Goal: Task Accomplishment & Management: Manage account settings

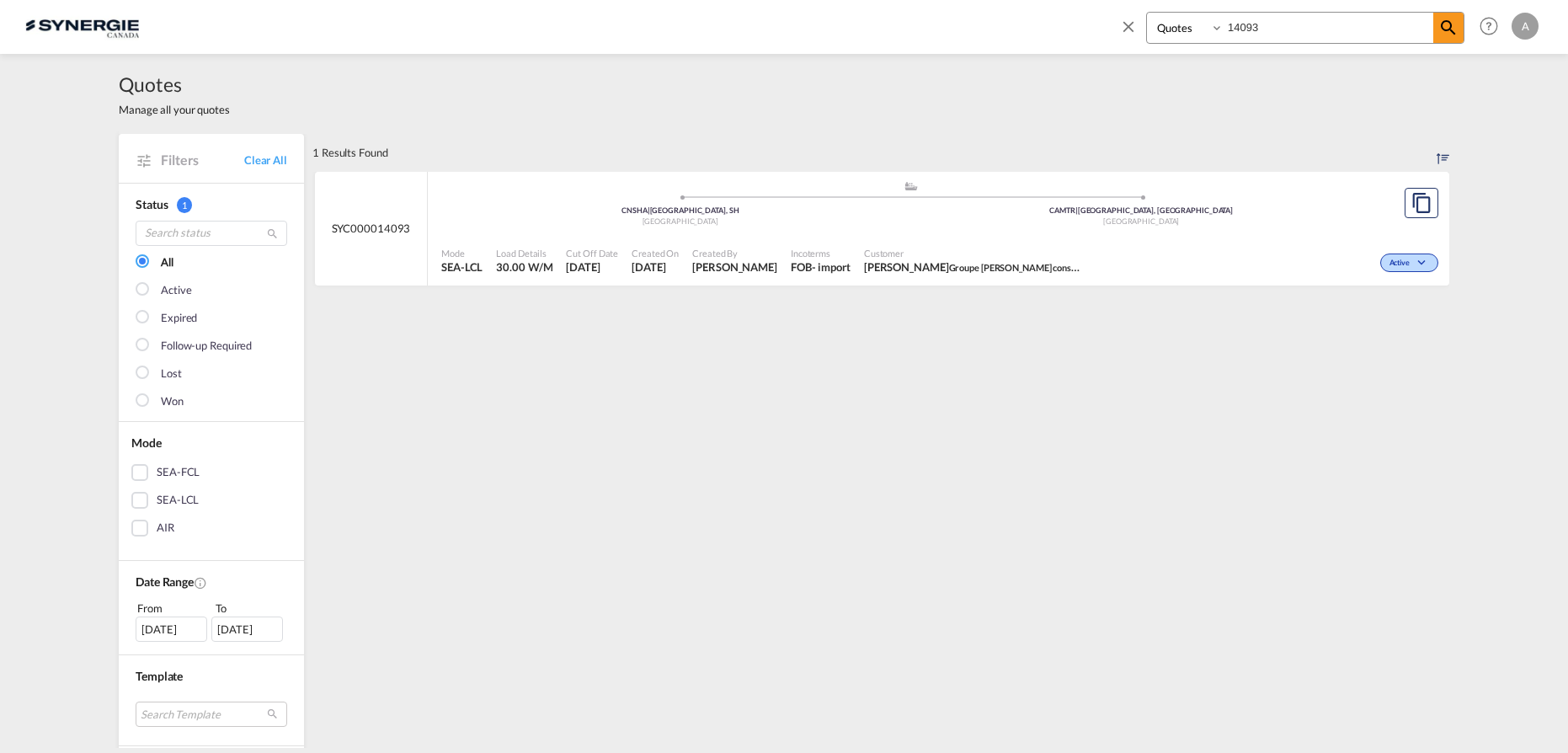
select select "Quotes"
click at [1291, 24] on input "14093" at bounding box center [1328, 27] width 209 height 30
click at [932, 253] on span "Customer" at bounding box center [968, 253] width 219 height 13
drag, startPoint x: 1252, startPoint y: 42, endPoint x: 1275, endPoint y: 31, distance: 25.5
click at [1252, 42] on div "Bookings Quotes Enquiries 14091" at bounding box center [1305, 28] width 318 height 32
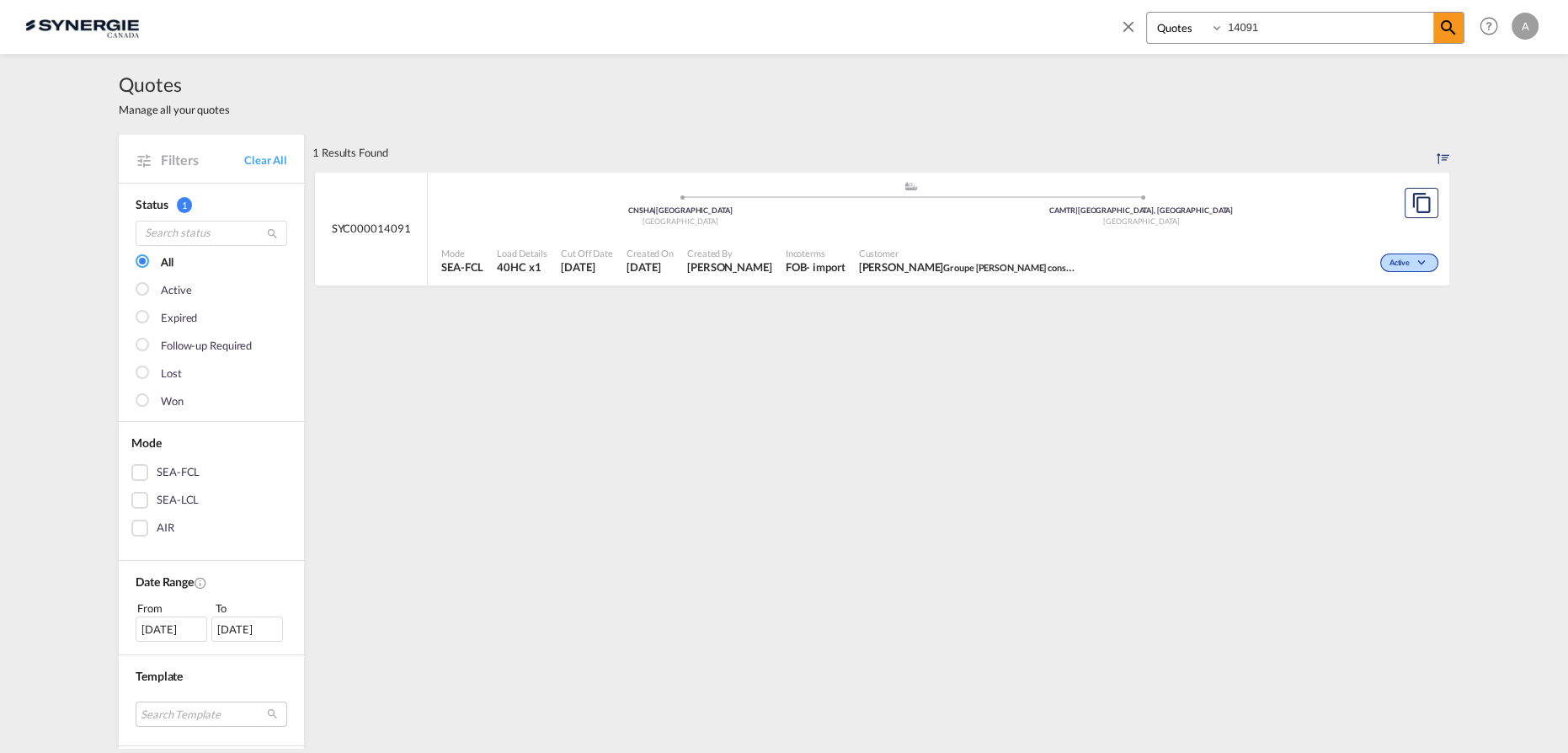
click at [1280, 27] on input "14091" at bounding box center [1328, 27] width 209 height 30
type input "14092"
click at [943, 238] on div "Mode SEA-FCL Load Details 20GP x1 Cut Off Date [DATE] Created On [DATE] Created…" at bounding box center [939, 261] width 1021 height 50
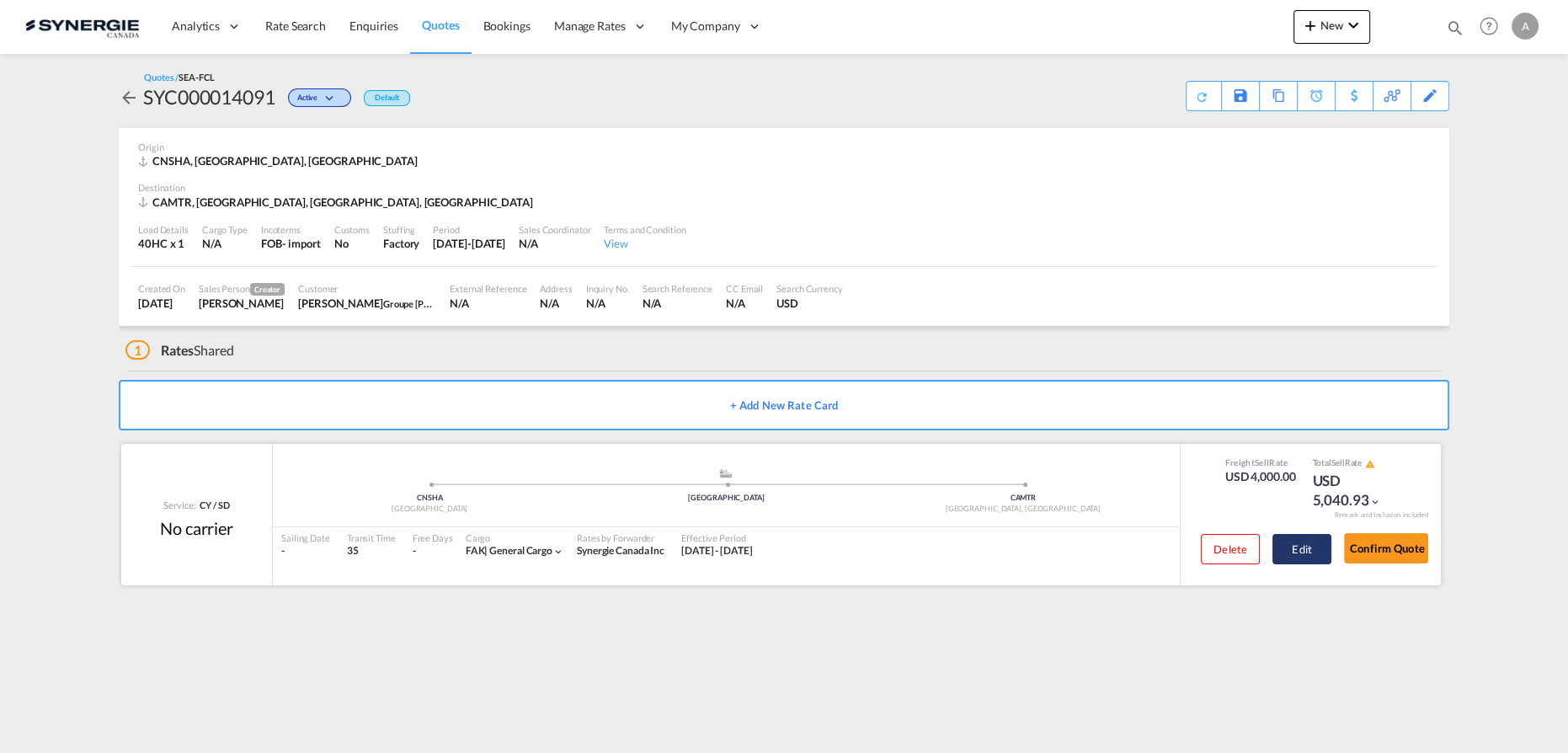
click at [1296, 552] on button "Edit" at bounding box center [1302, 550] width 59 height 31
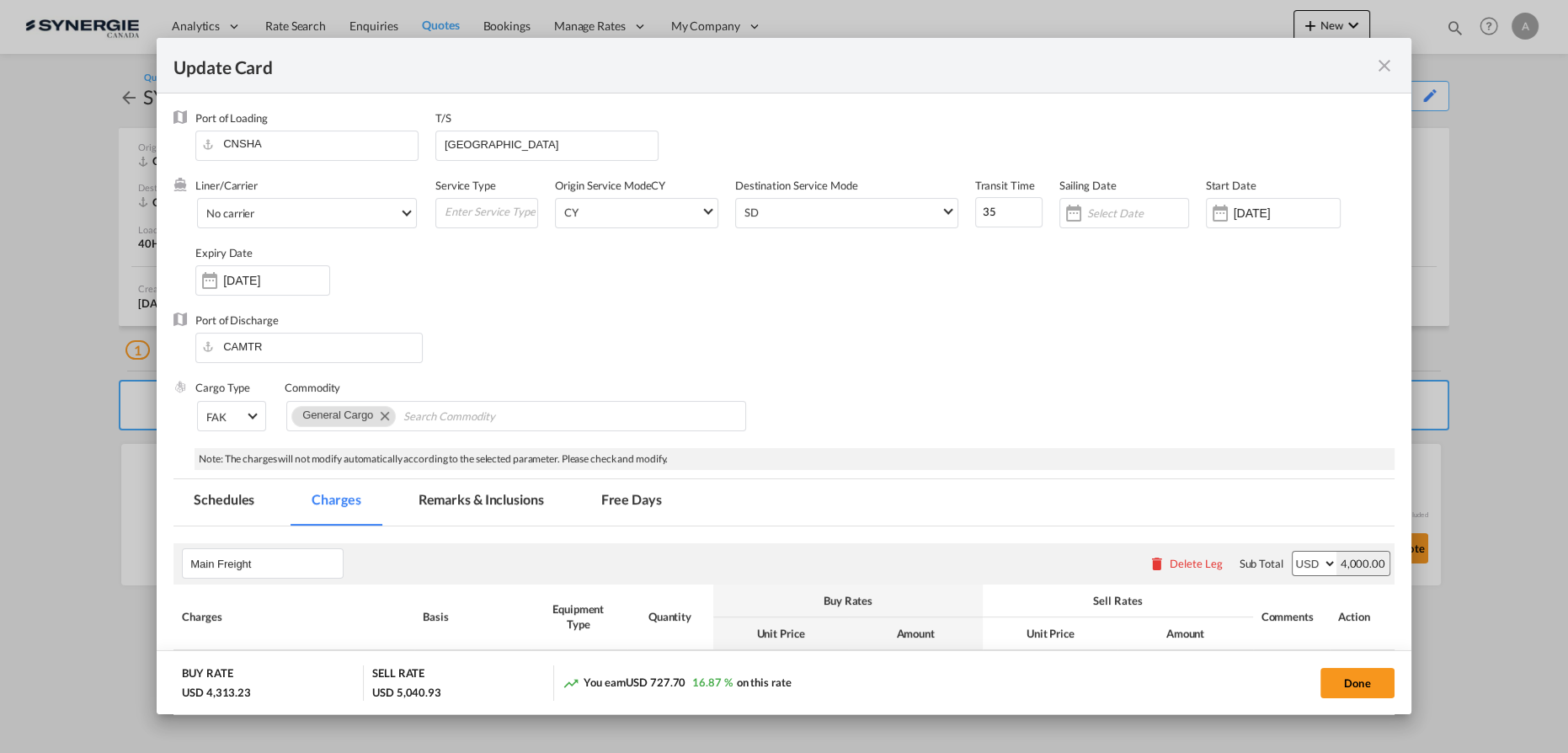
select select "per container"
select select "per B/L"
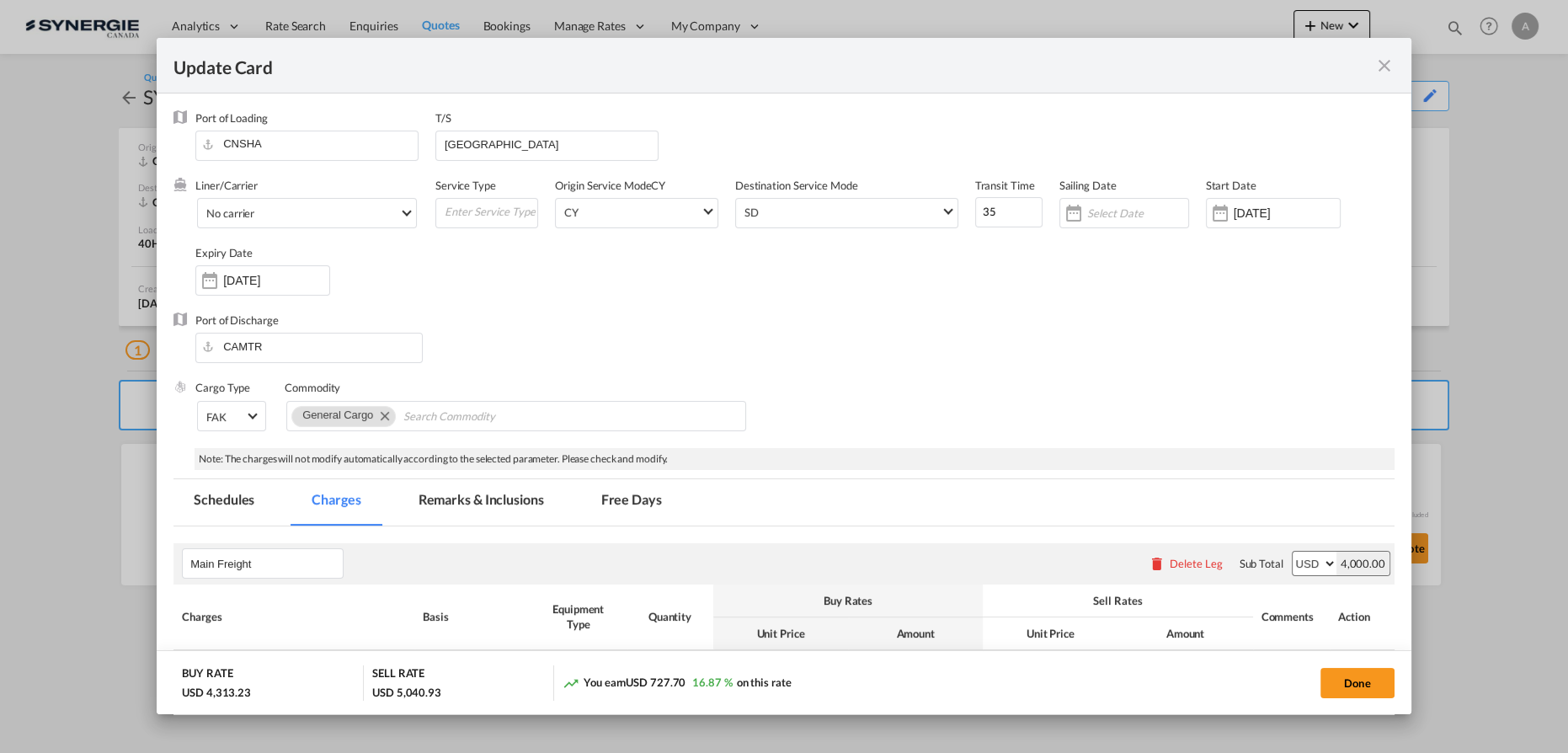
select select "per B/L"
select select "per shipment"
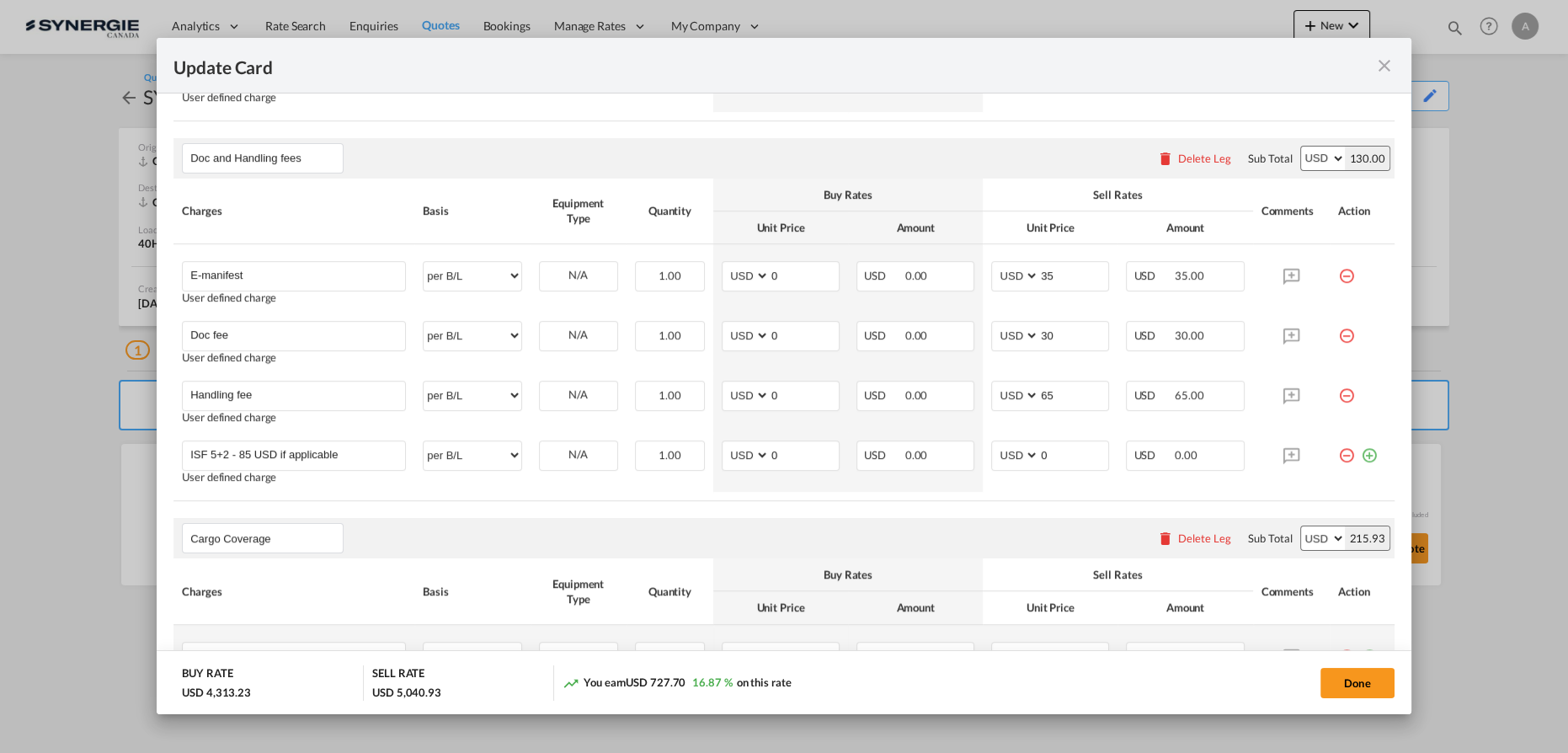
scroll to position [919, 0]
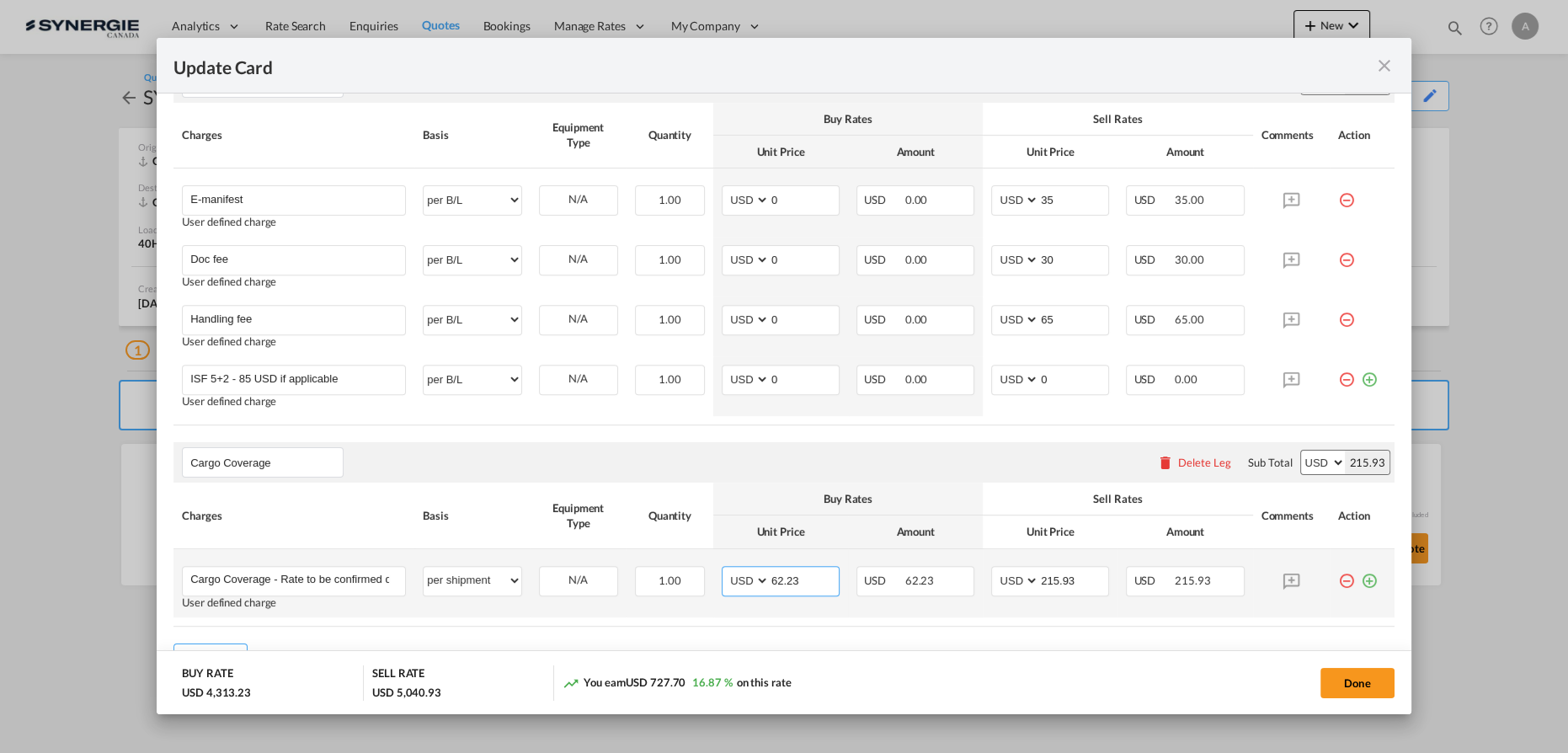
drag, startPoint x: 813, startPoint y: 573, endPoint x: 734, endPoint y: 550, distance: 82.3
click at [715, 575] on td "AED AFN ALL AMD ANG AOA ARS AUD AWG AZN BAM BBD BDT BGN BHD BIF BMD BND BOB BRL…" at bounding box center [780, 584] width 135 height 68
type input "0"
click at [1345, 682] on button "Done" at bounding box center [1358, 684] width 74 height 31
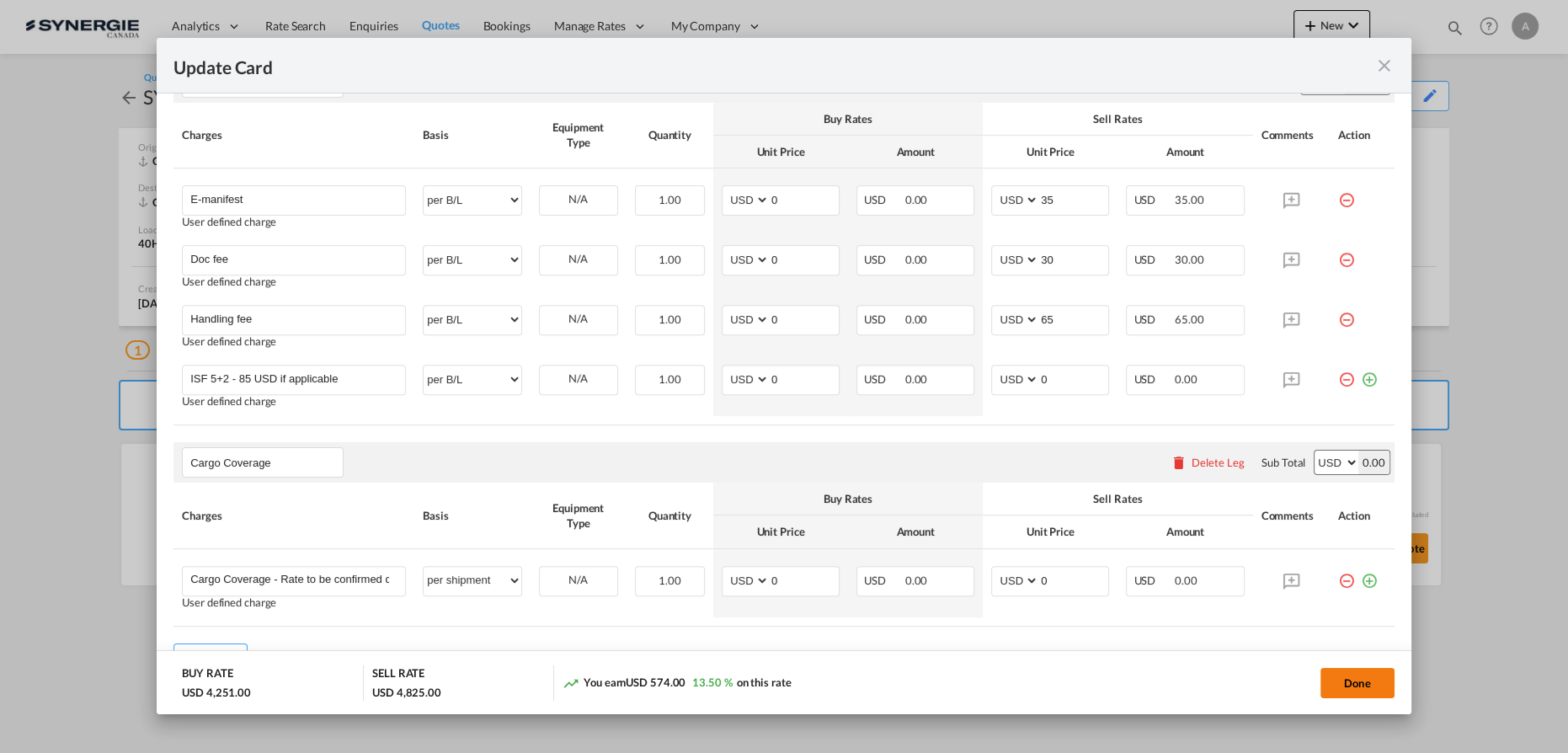
type input "14 Aug 2025"
type input "30 Aug 2025"
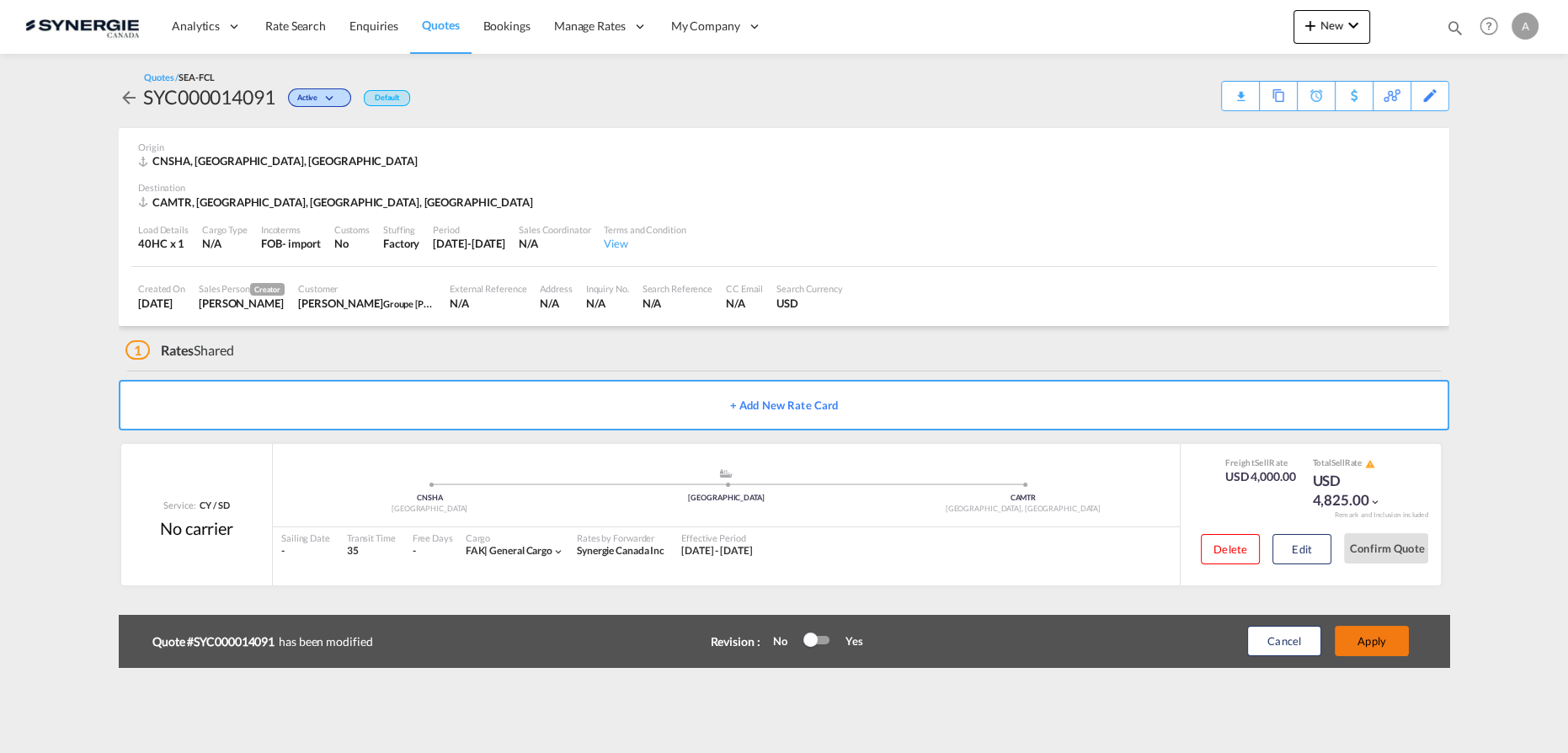
click at [1358, 644] on button "Apply" at bounding box center [1372, 641] width 74 height 31
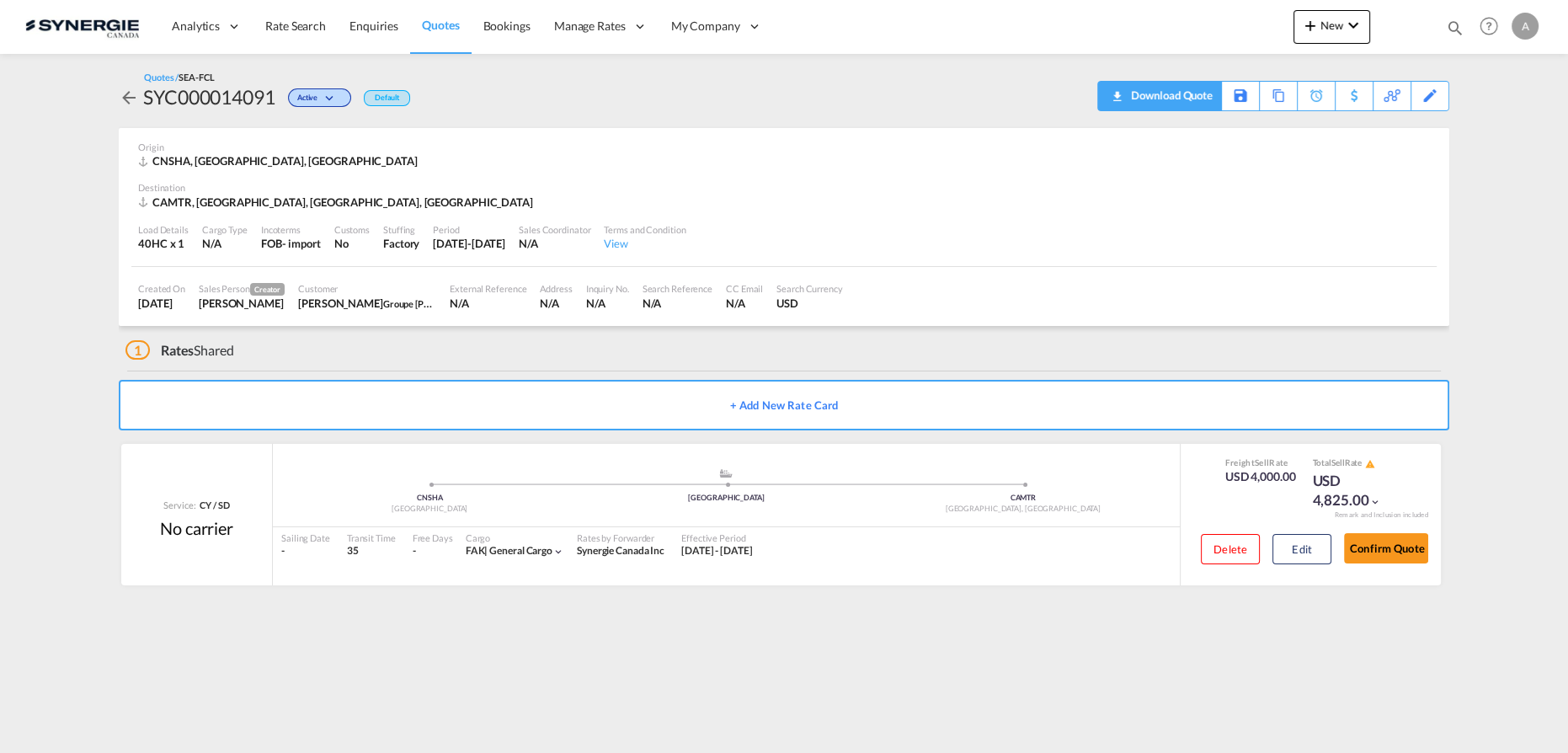
click at [1203, 104] on div "Download Quote" at bounding box center [1170, 95] width 86 height 27
click at [1285, 556] on button "Edit" at bounding box center [1302, 550] width 59 height 31
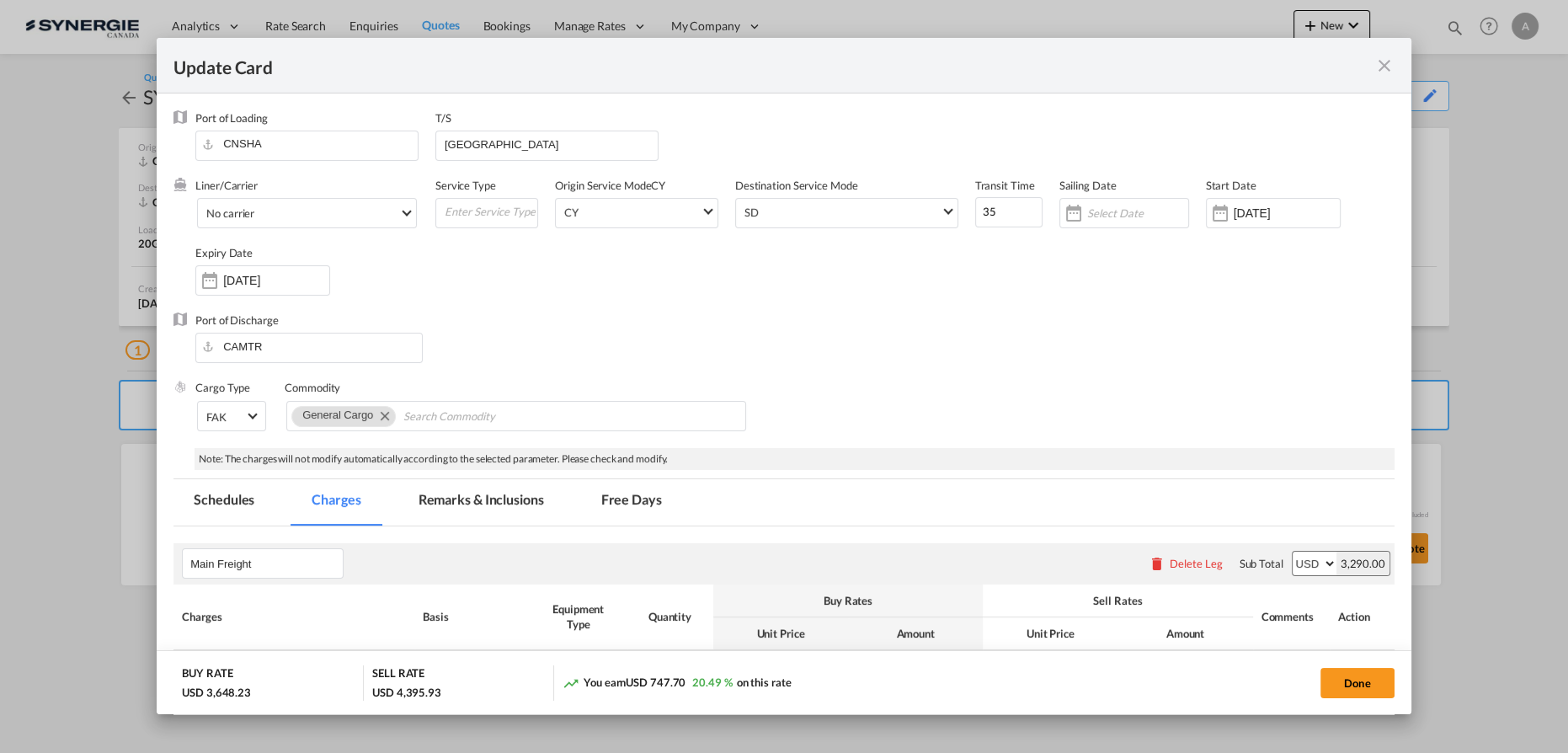
select select "per container"
select select "per B/L"
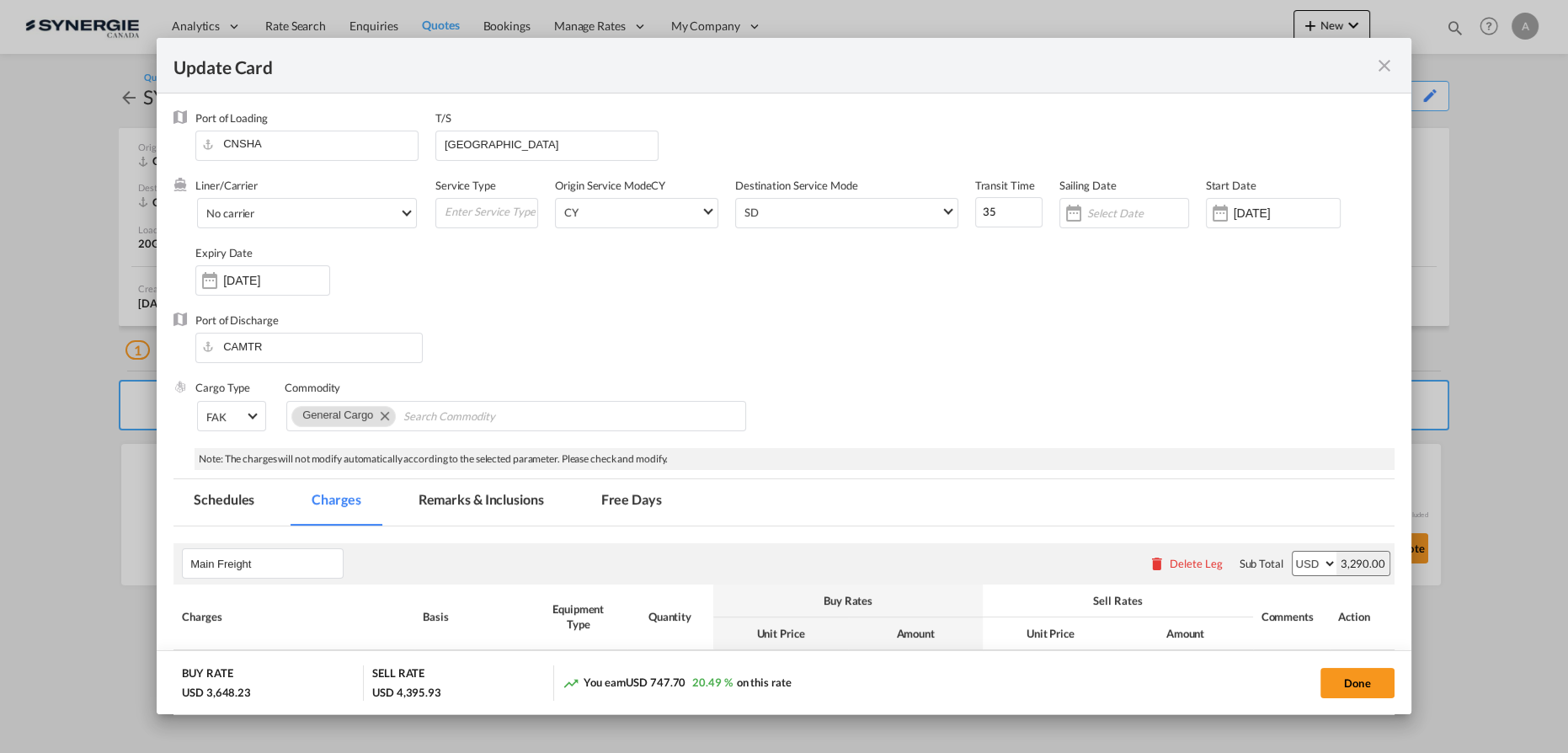
select select "per B/L"
select select "per shipment"
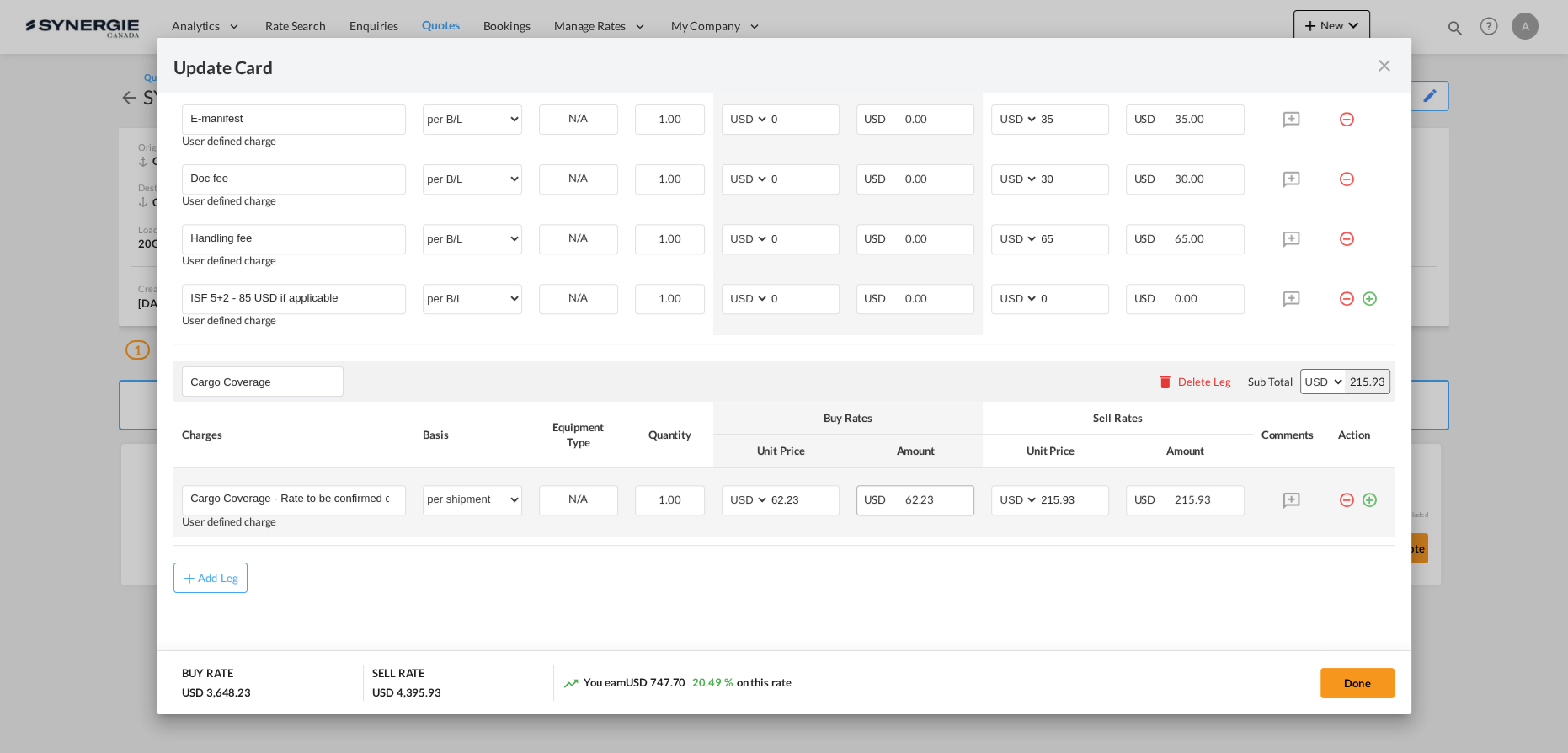
scroll to position [1001, 0]
drag, startPoint x: 795, startPoint y: 491, endPoint x: 649, endPoint y: 483, distance: 146.2
click at [659, 489] on tr "Cargo Coverage - Rate to be confirmed depending on commodity and value Min 50 U…" at bounding box center [784, 501] width 1221 height 68
type input "0"
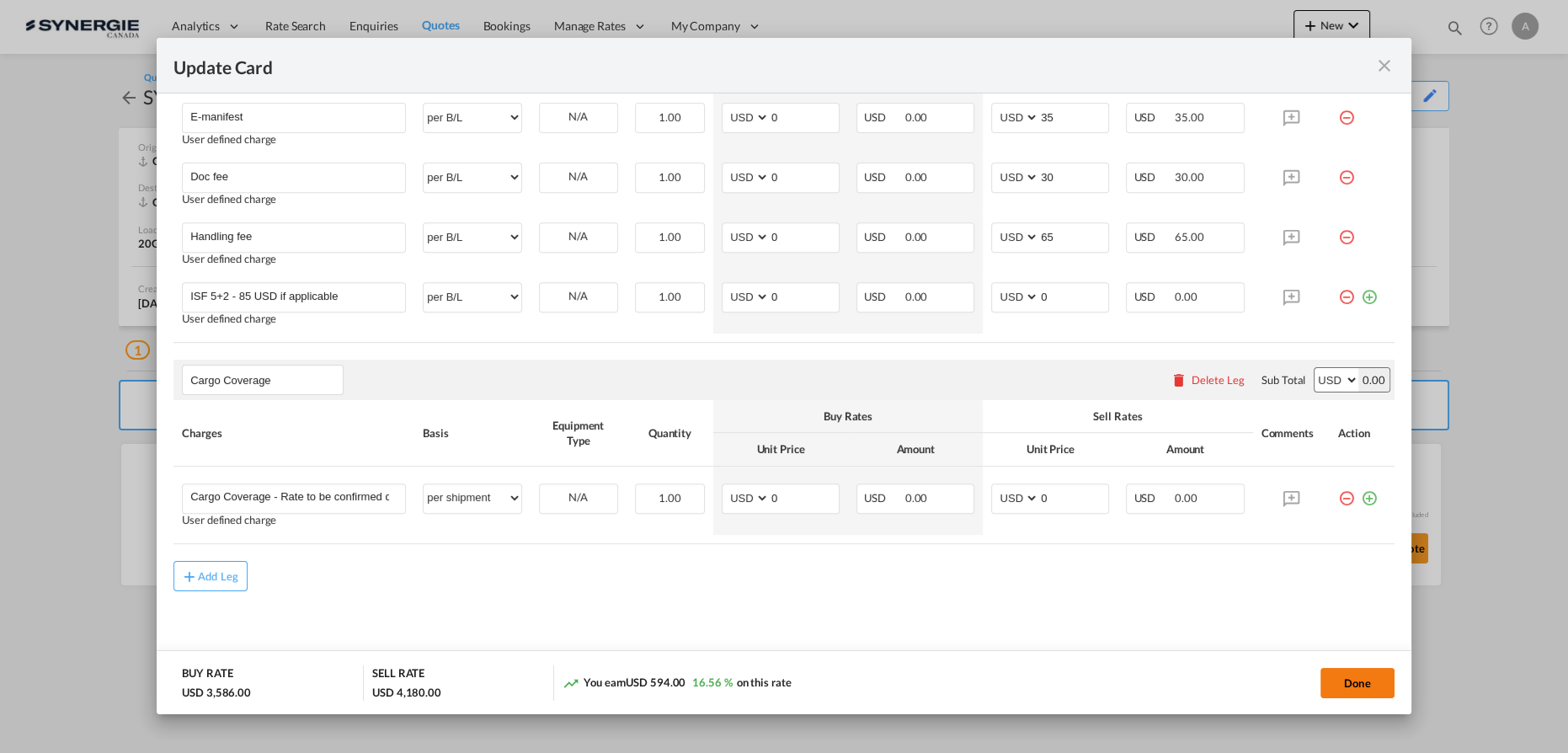
click at [1352, 683] on button "Done" at bounding box center [1358, 684] width 74 height 31
type input "14 Aug 2025"
type input "30 Aug 2025"
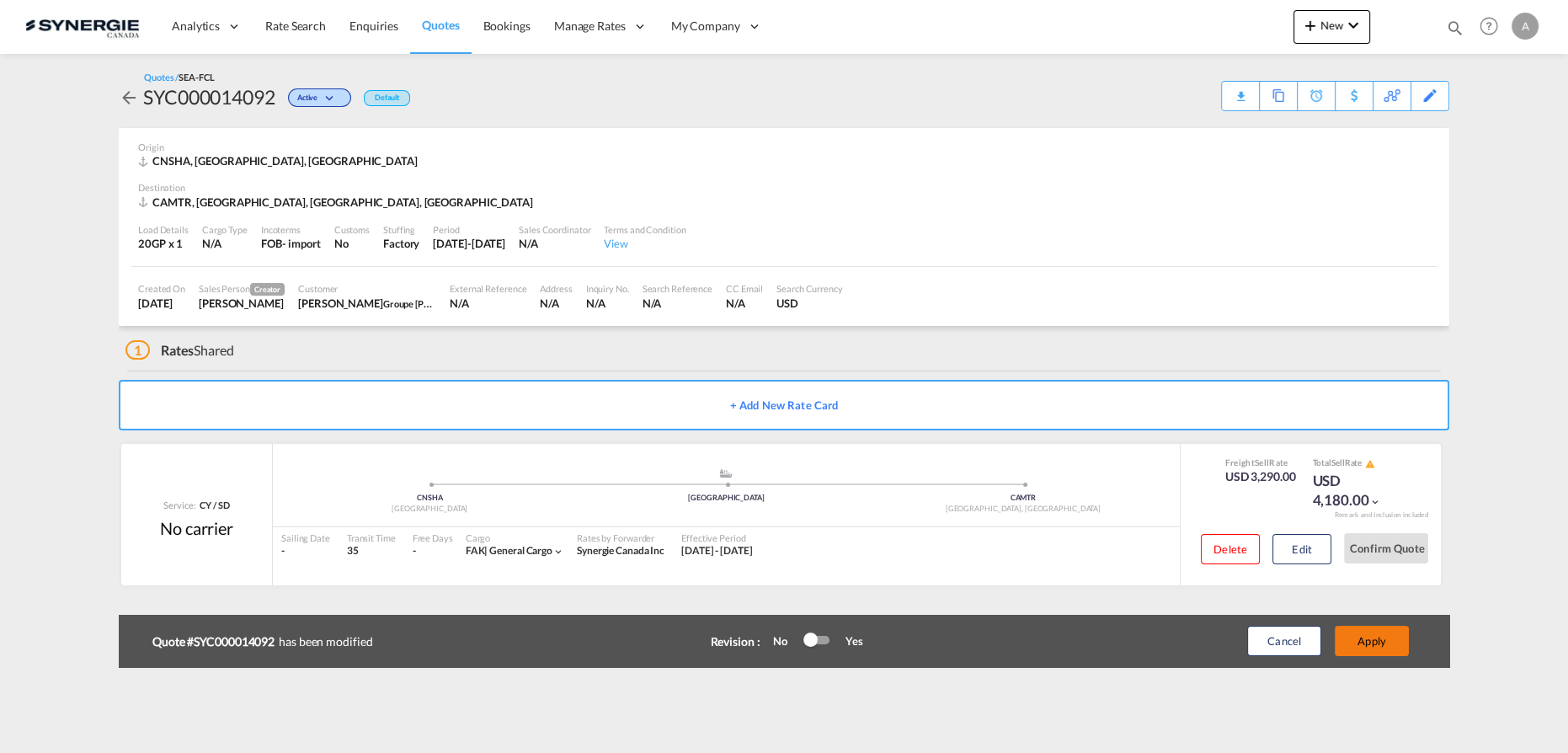
click at [1355, 646] on button "Apply" at bounding box center [1372, 641] width 74 height 31
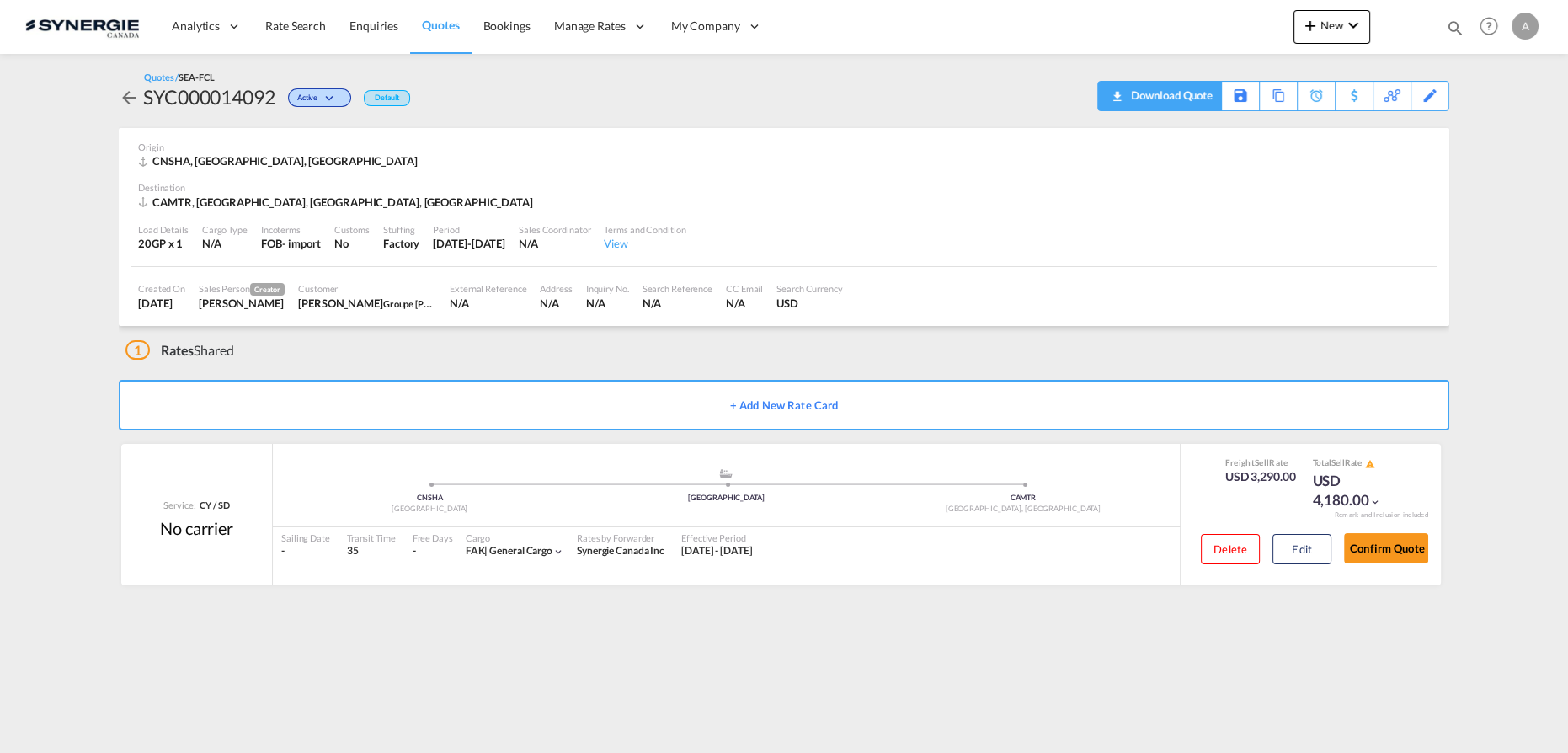
click at [1189, 105] on div "Download Quote" at bounding box center [1170, 95] width 86 height 27
